Goal: Task Accomplishment & Management: Manage account settings

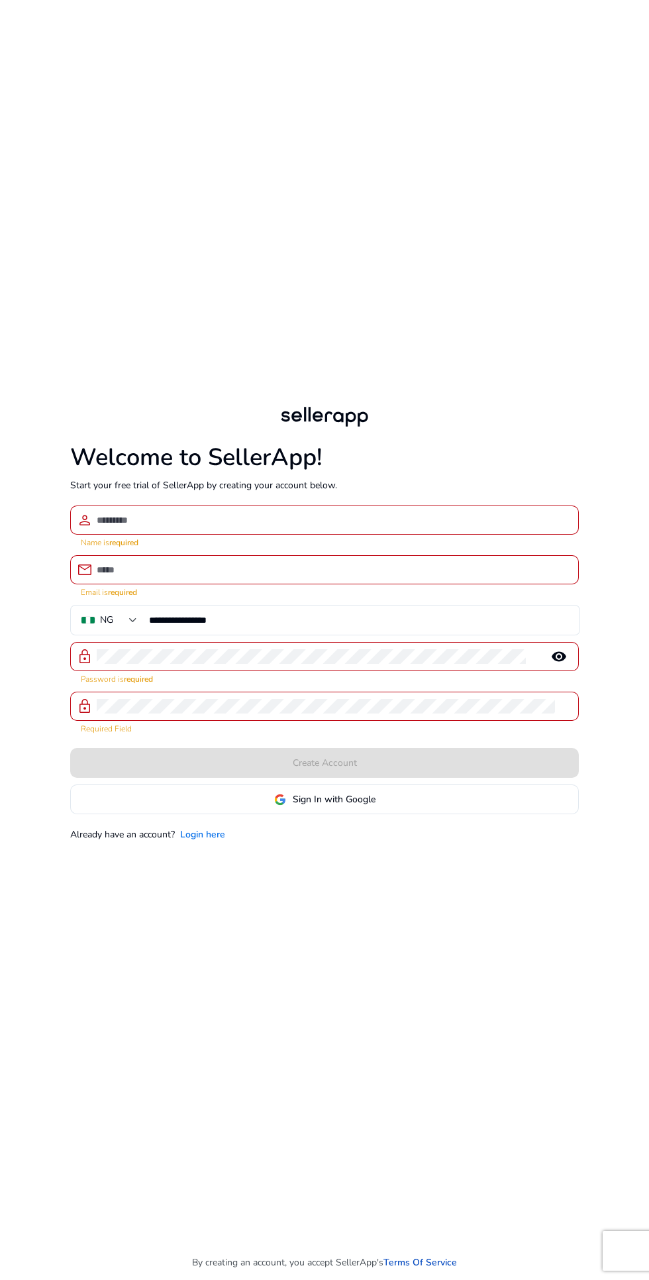
click at [213, 842] on link "Login here" at bounding box center [202, 835] width 45 height 14
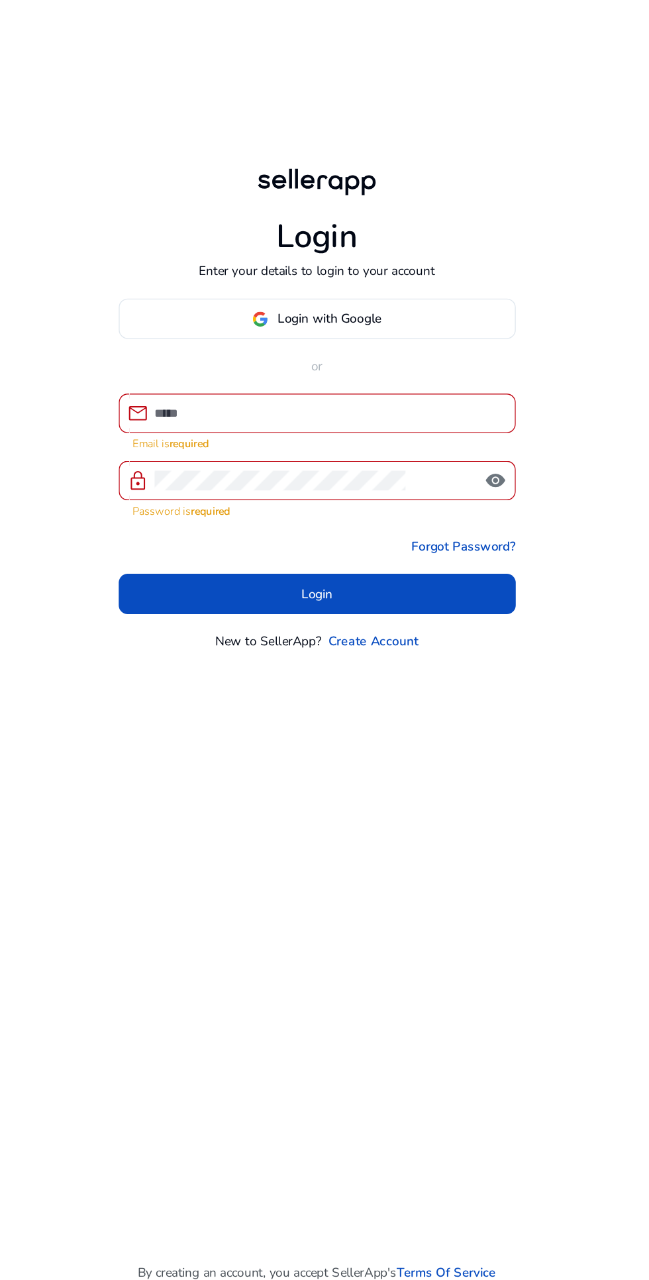
type input "**********"
click button "Login" at bounding box center [325, 760] width 294 height 30
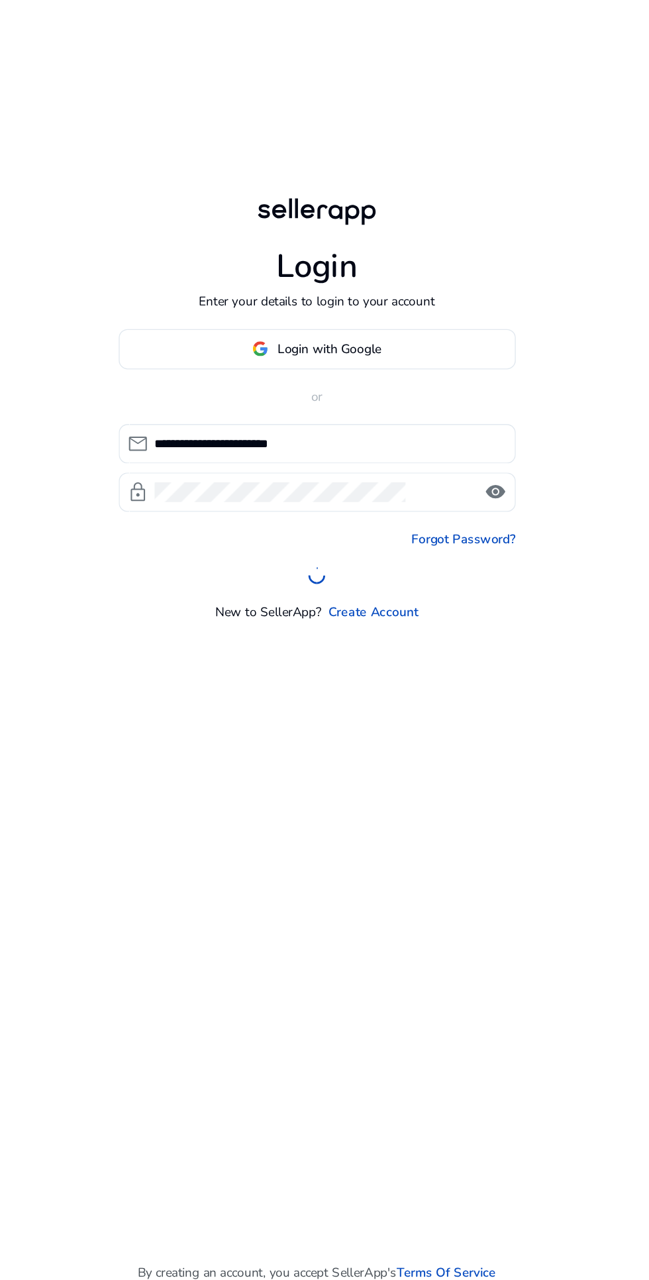
scroll to position [22, 0]
click at [449, 692] on span "visibility" at bounding box center [457, 685] width 16 height 16
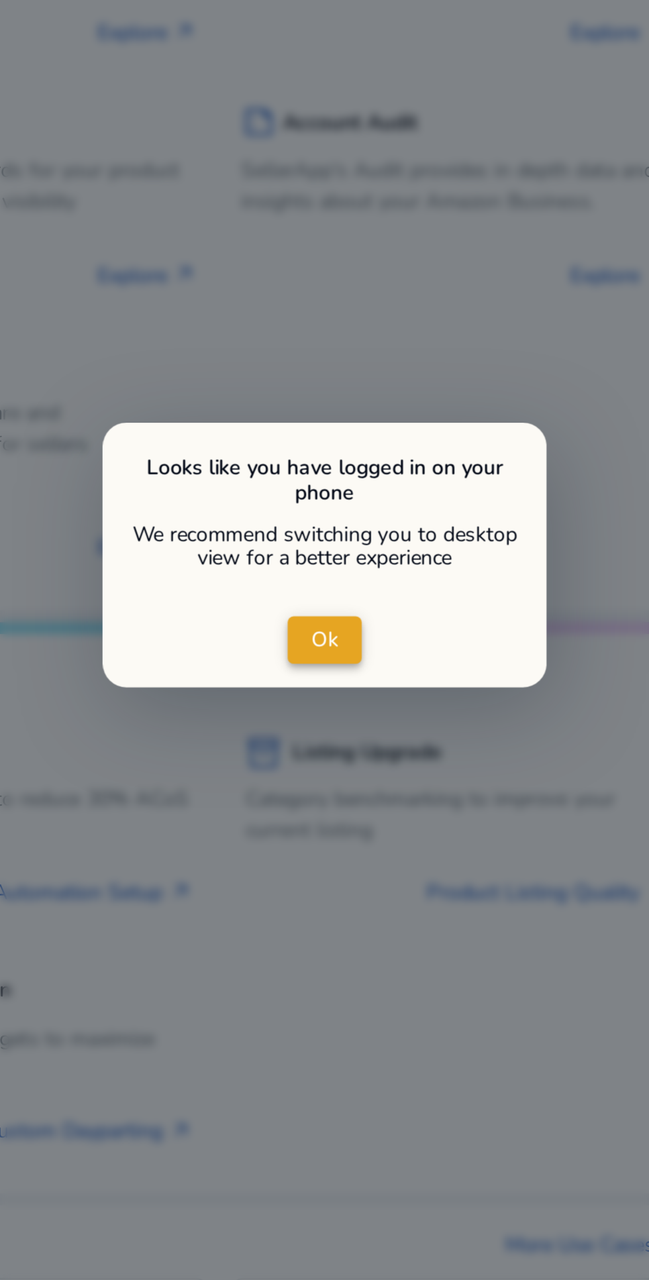
click at [325, 645] on span "Ok" at bounding box center [325, 638] width 12 height 14
